Goal: Information Seeking & Learning: Compare options

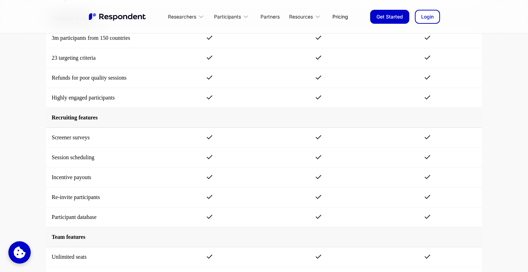
click at [33, 120] on div "Compare Pricing Pay-as-you-go Great-value research sessions, whenever you need …" at bounding box center [264, 165] width 528 height 815
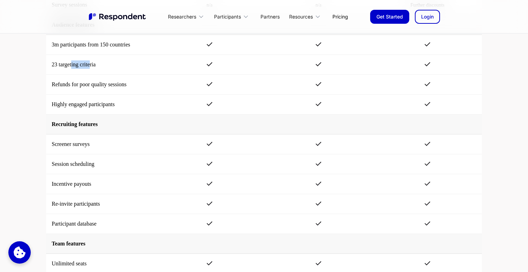
drag, startPoint x: 71, startPoint y: 65, endPoint x: 90, endPoint y: 65, distance: 19.5
click at [90, 65] on td "23 targeting criteria" at bounding box center [100, 65] width 109 height 20
